Goal: Transaction & Acquisition: Purchase product/service

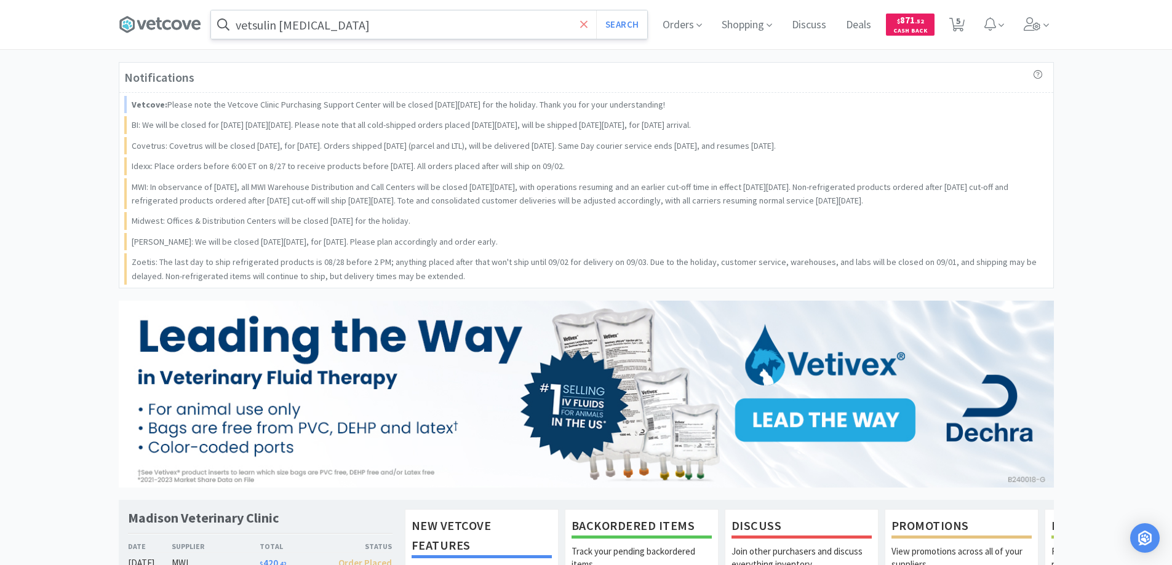
click at [579, 25] on span at bounding box center [584, 25] width 14 height 26
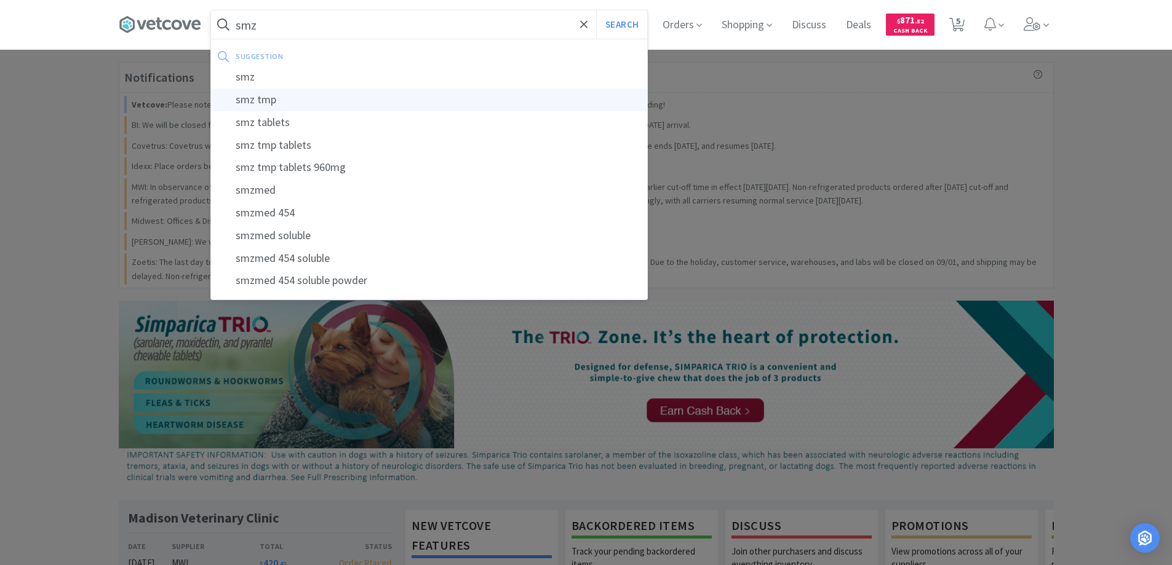
click at [263, 100] on div "smz tmp" at bounding box center [429, 100] width 436 height 23
type input "smz tmp"
select select "3"
select select "2"
select select "10"
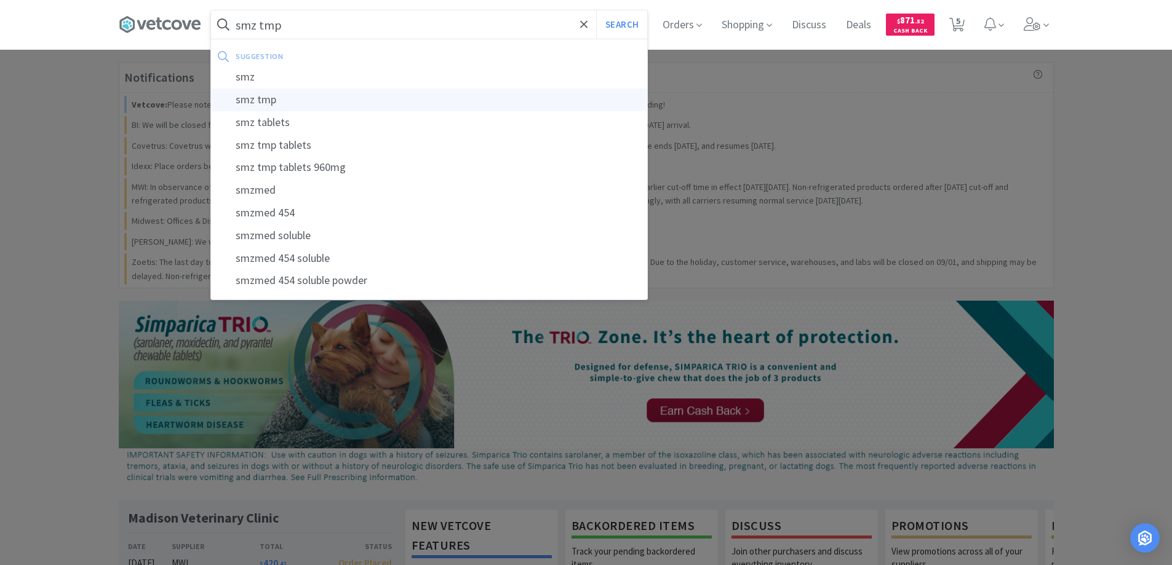
select select "10"
select select "8"
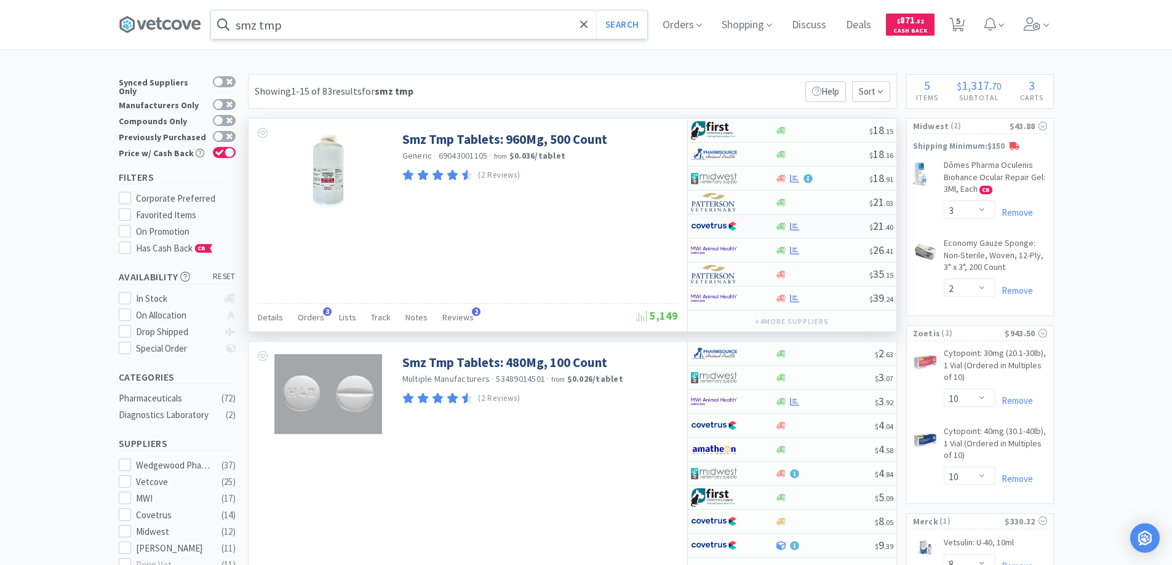
click at [760, 223] on div at bounding box center [733, 226] width 84 height 21
select select "1"
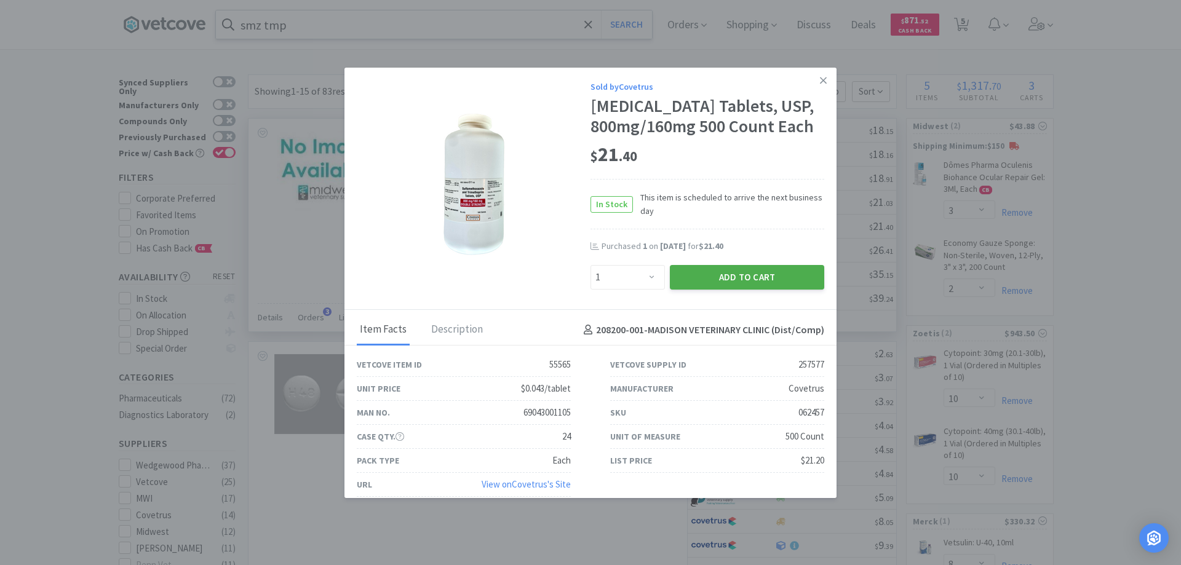
click at [720, 290] on button "Add to Cart" at bounding box center [747, 277] width 154 height 25
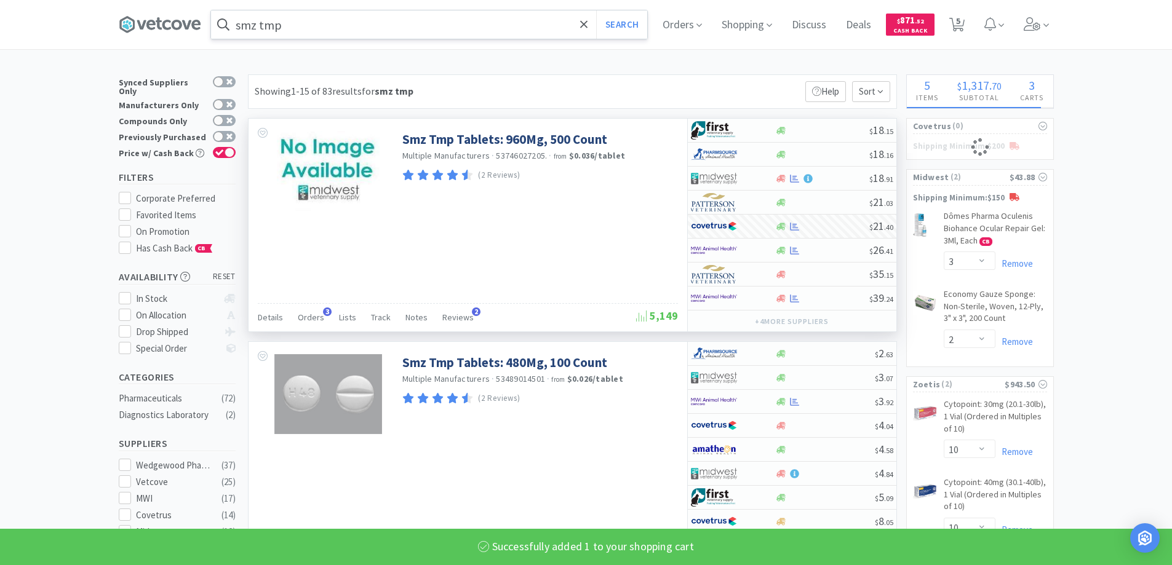
select select "1"
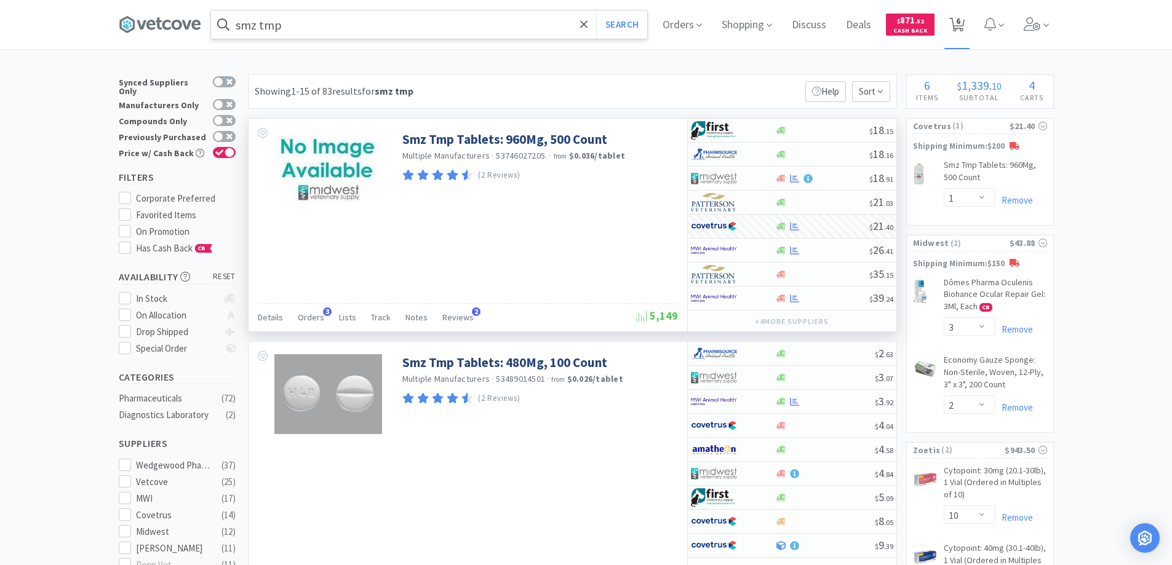
click at [960, 20] on span "6" at bounding box center [958, 20] width 4 height 49
select select "10"
select select "8"
select select "1"
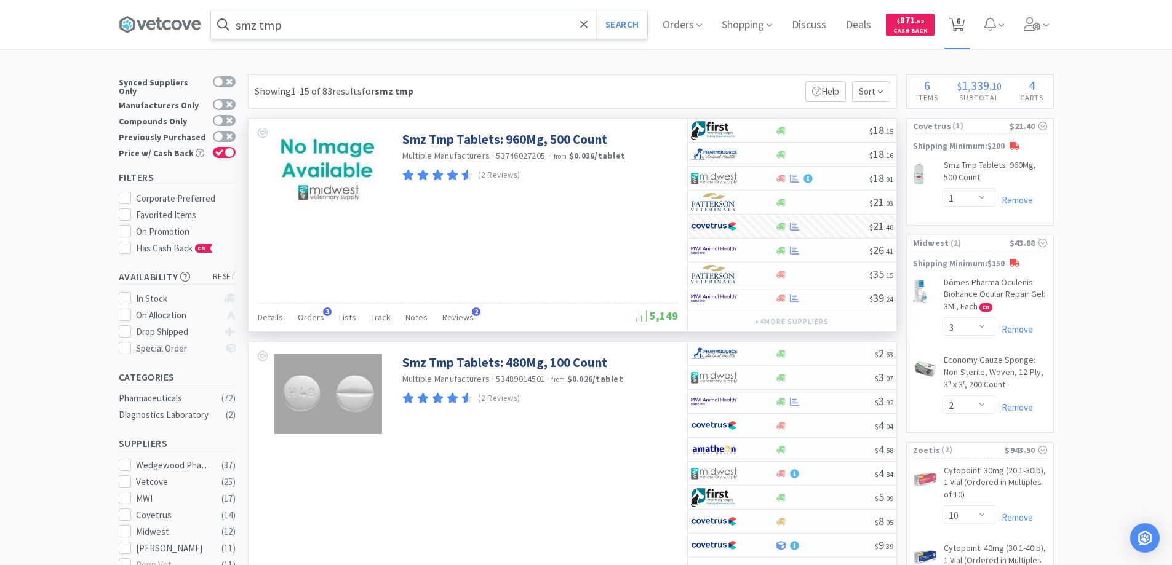
select select "3"
select select "2"
